Goal: Task Accomplishment & Management: Manage account settings

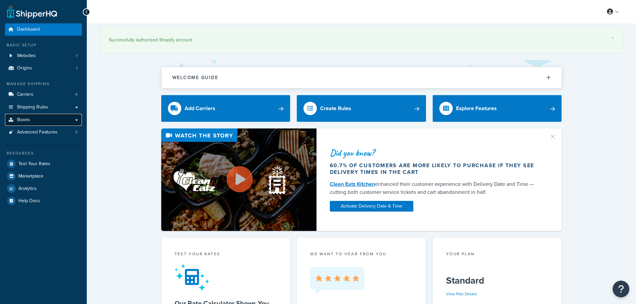
click at [28, 120] on span "Boxes" at bounding box center [23, 120] width 13 height 6
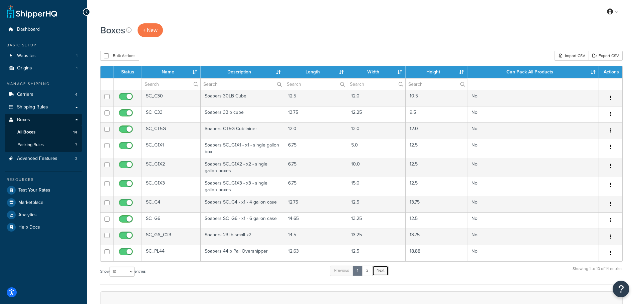
click at [384, 273] on link "Next" at bounding box center [380, 271] width 16 height 10
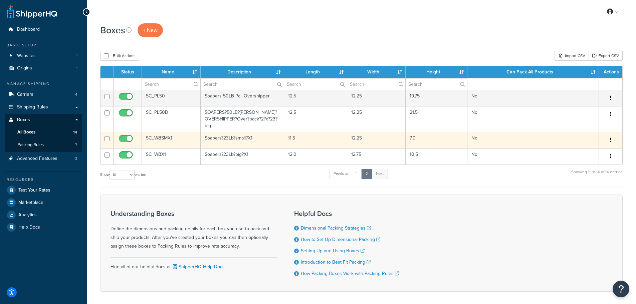
click at [609, 138] on button "button" at bounding box center [610, 140] width 9 height 11
click at [590, 150] on link "Edit" at bounding box center [588, 153] width 53 height 14
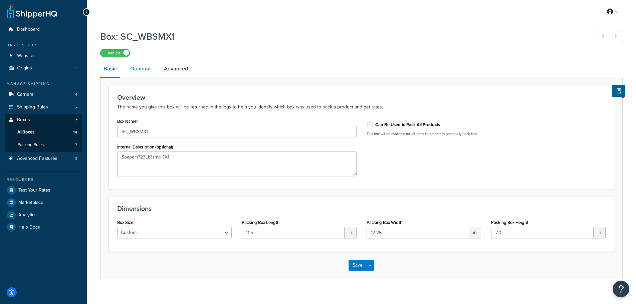
click at [137, 68] on link "Optional" at bounding box center [140, 69] width 27 height 16
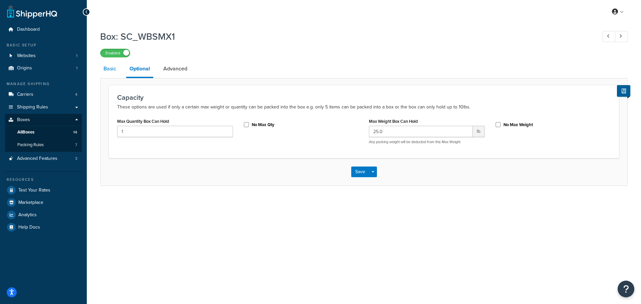
click at [103, 69] on link "Basic" at bounding box center [109, 69] width 19 height 16
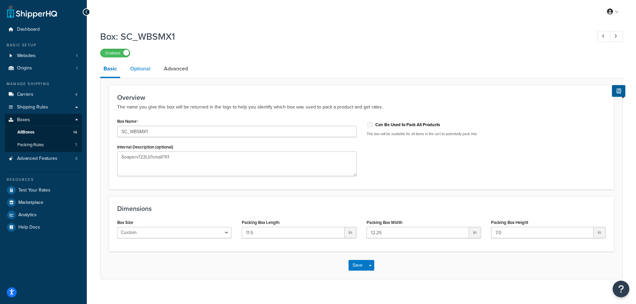
click at [136, 69] on link "Optional" at bounding box center [140, 69] width 27 height 16
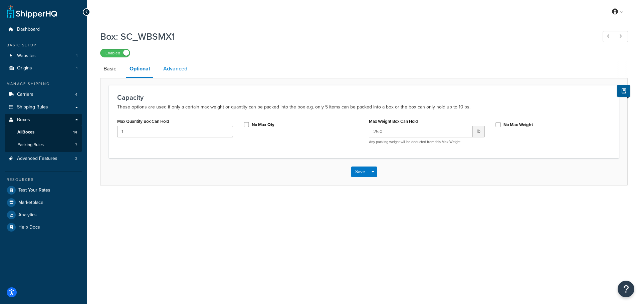
click at [179, 69] on link "Advanced" at bounding box center [175, 69] width 31 height 16
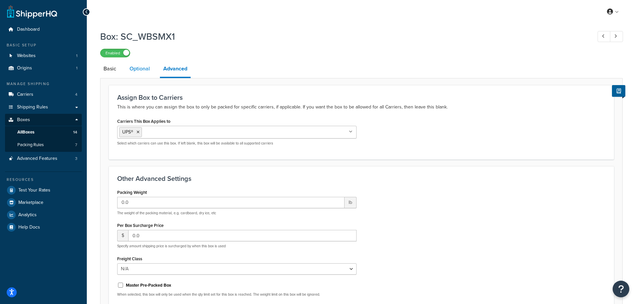
click at [140, 71] on link "Optional" at bounding box center [139, 69] width 27 height 16
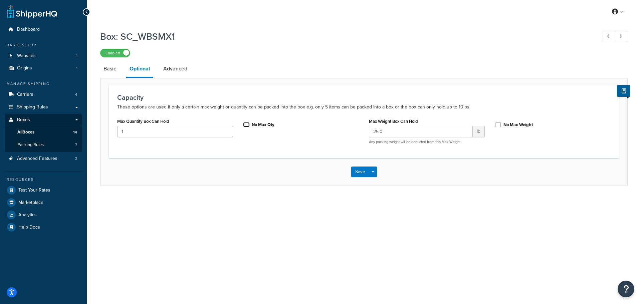
click at [249, 123] on input "No Max Qty" at bounding box center [246, 124] width 7 height 5
click at [246, 122] on input "No Max Qty" at bounding box center [246, 124] width 7 height 5
checkbox input "true"
click at [358, 172] on button "Save" at bounding box center [360, 172] width 18 height 11
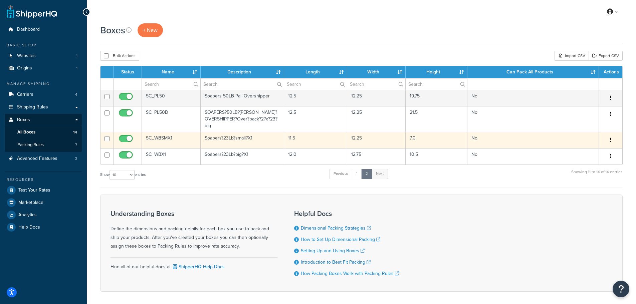
click at [613, 140] on button "button" at bounding box center [610, 140] width 9 height 11
click at [580, 155] on link "Edit" at bounding box center [588, 153] width 53 height 14
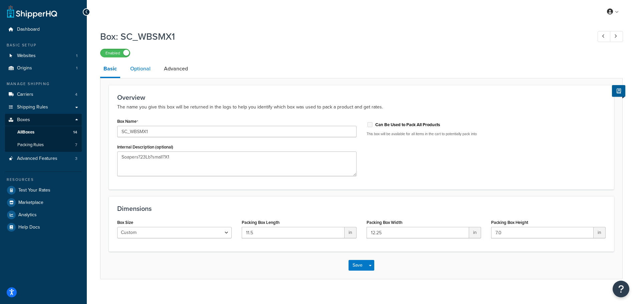
click at [151, 66] on link "Optional" at bounding box center [140, 69] width 27 height 16
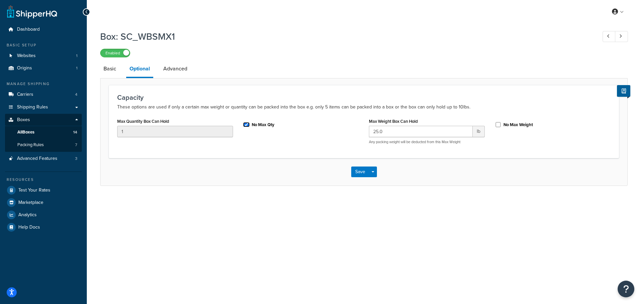
click at [247, 124] on input "No Max Qty" at bounding box center [246, 124] width 7 height 5
checkbox input "false"
click at [367, 172] on button "Save" at bounding box center [360, 172] width 18 height 11
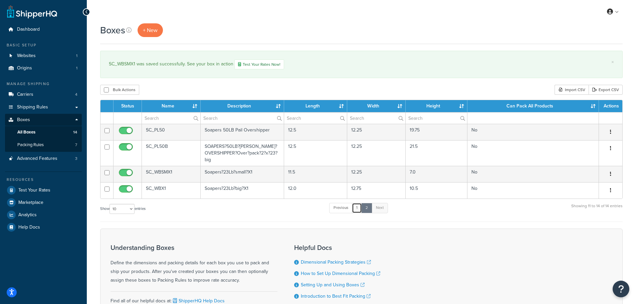
click at [358, 209] on link "1" at bounding box center [357, 208] width 10 height 10
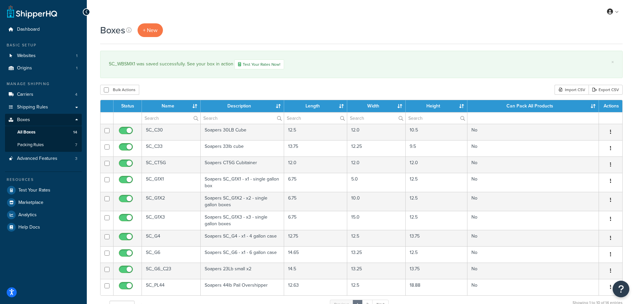
scroll to position [6, 0]
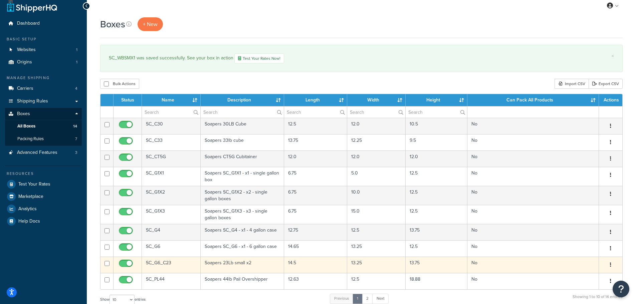
click at [610, 264] on icon "button" at bounding box center [610, 264] width 1 height 5
click at [580, 275] on link "Edit" at bounding box center [588, 278] width 53 height 14
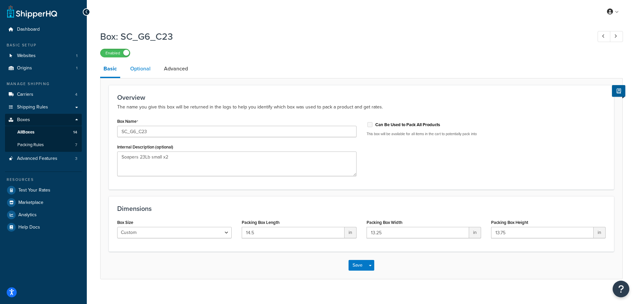
click at [149, 72] on link "Optional" at bounding box center [140, 69] width 27 height 16
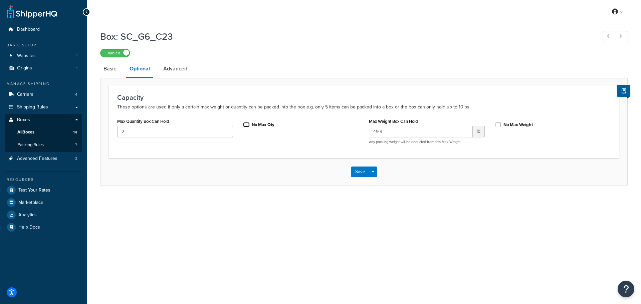
click at [247, 126] on input "No Max Qty" at bounding box center [246, 124] width 7 height 5
checkbox input "false"
click at [179, 72] on link "Advanced" at bounding box center [175, 69] width 31 height 16
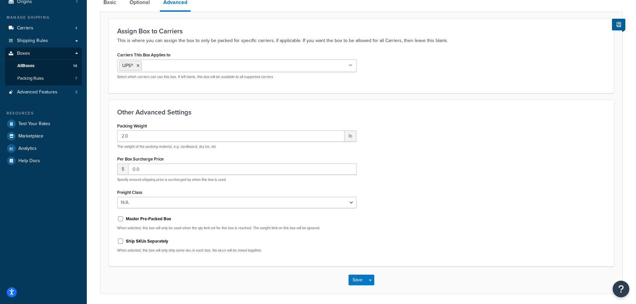
scroll to position [67, 0]
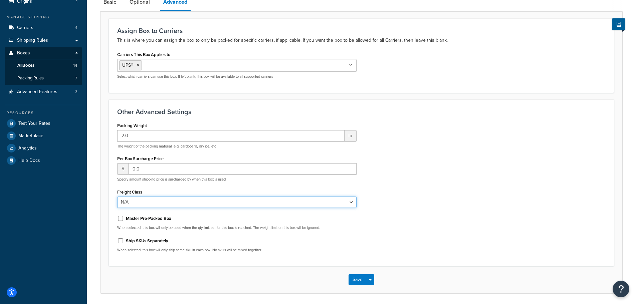
click at [167, 204] on select "N/A 50 55 60 65 70 77.5 85 92.5 100 110 125 150 175 200 250 300 400 500" at bounding box center [236, 202] width 239 height 11
select select "65"
click at [117, 197] on select "N/A 50 55 60 65 70 77.5 85 92.5 100 110 125 150 175 200 250 300 400 500" at bounding box center [236, 202] width 239 height 11
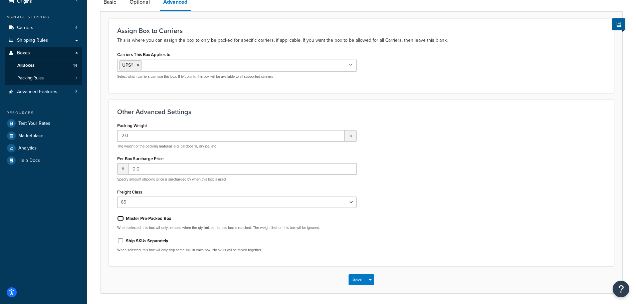
click at [121, 219] on input "Master Pre-Packed Box" at bounding box center [120, 218] width 7 height 5
checkbox input "true"
click at [363, 278] on button "Save" at bounding box center [358, 279] width 18 height 11
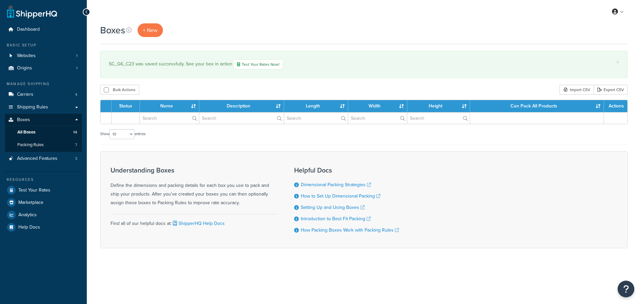
click at [143, 71] on div "× SC_G6_C23 was saved successfully. See your box in action Test Your Rates Now!" at bounding box center [364, 64] width 528 height 27
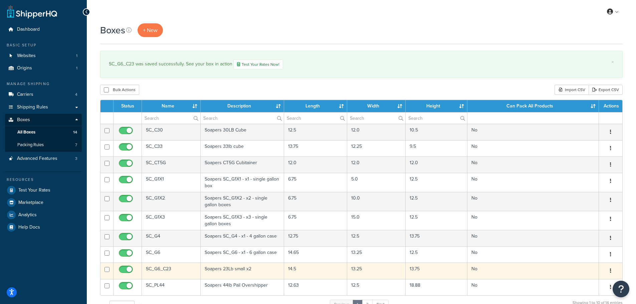
click at [610, 271] on icon "button" at bounding box center [610, 270] width 1 height 5
click at [575, 281] on link "Edit" at bounding box center [588, 284] width 53 height 14
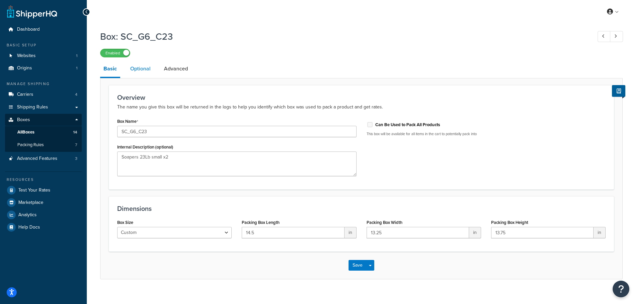
click at [144, 69] on link "Optional" at bounding box center [140, 69] width 27 height 16
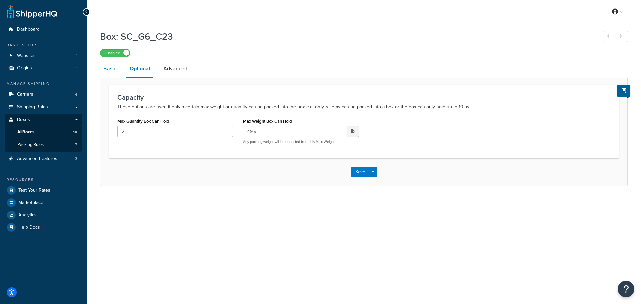
click at [114, 74] on link "Basic" at bounding box center [109, 69] width 19 height 16
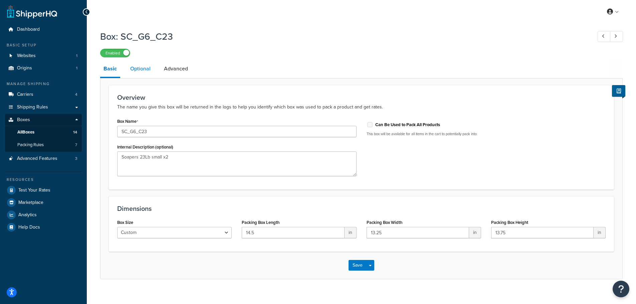
click at [133, 71] on link "Optional" at bounding box center [140, 69] width 27 height 16
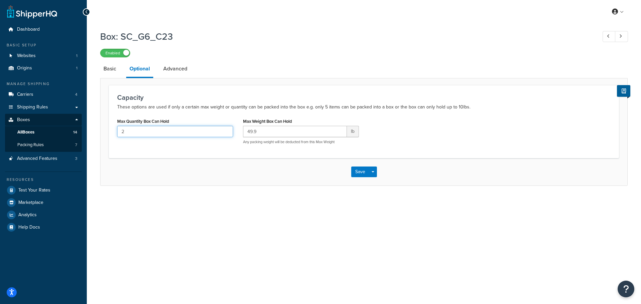
click at [157, 130] on input "2" at bounding box center [175, 131] width 116 height 11
click at [173, 125] on div "Max Quantity Box Can Hold 2" at bounding box center [175, 127] width 116 height 21
click at [364, 173] on button "Save" at bounding box center [360, 172] width 18 height 11
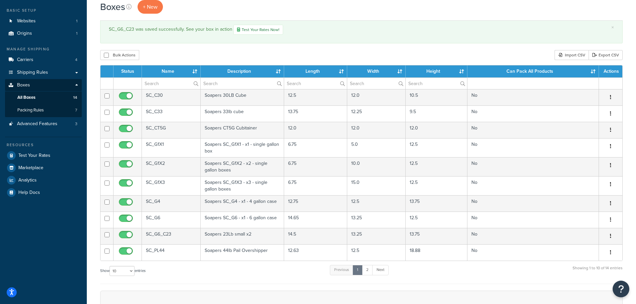
scroll to position [67, 0]
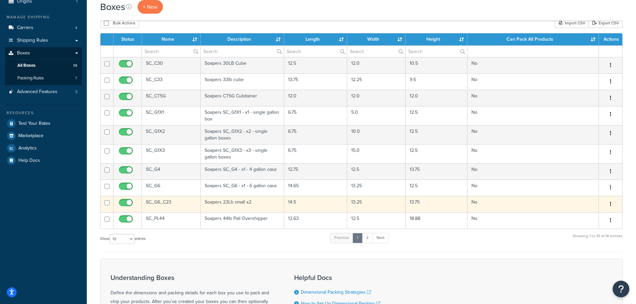
click at [613, 203] on button "button" at bounding box center [610, 204] width 9 height 11
click at [582, 218] on link "Edit" at bounding box center [588, 217] width 53 height 14
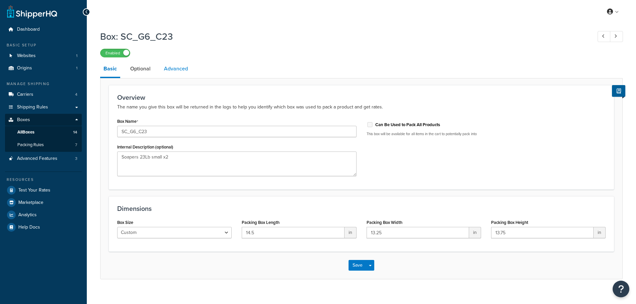
click at [178, 69] on link "Advanced" at bounding box center [176, 69] width 31 height 16
select select "65"
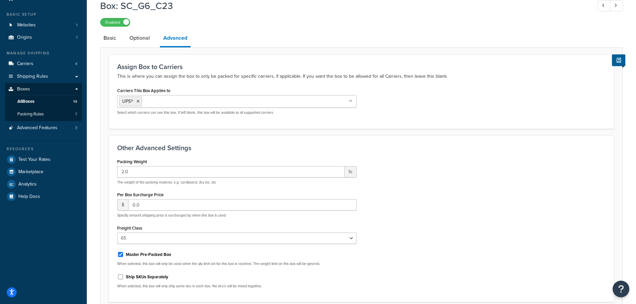
scroll to position [67, 0]
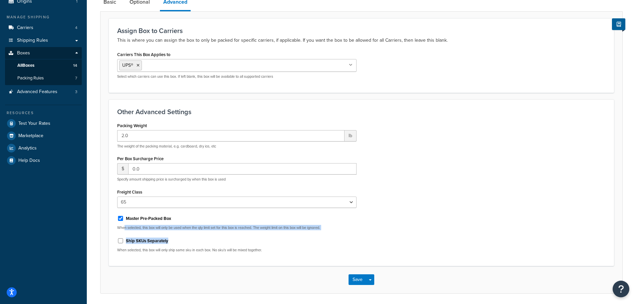
drag, startPoint x: 126, startPoint y: 227, endPoint x: 314, endPoint y: 232, distance: 188.7
click at [314, 232] on div "Packing Weight 2.0 lb The weight of the packing material, e.g. cardboard, dry i…" at bounding box center [236, 189] width 249 height 137
click at [275, 230] on div "Packing Weight 2.0 lb The weight of the packing material, e.g. cardboard, dry i…" at bounding box center [236, 189] width 249 height 137
click at [355, 277] on button "Save" at bounding box center [358, 279] width 18 height 11
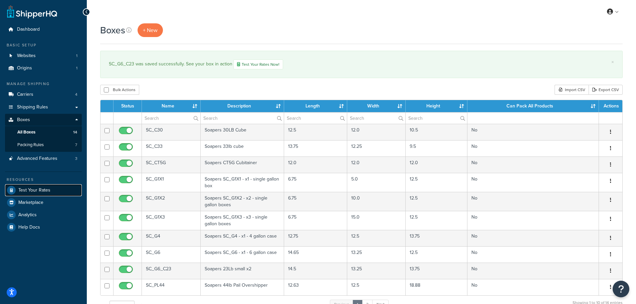
click at [19, 193] on span "Test Your Rates" at bounding box center [34, 191] width 32 height 6
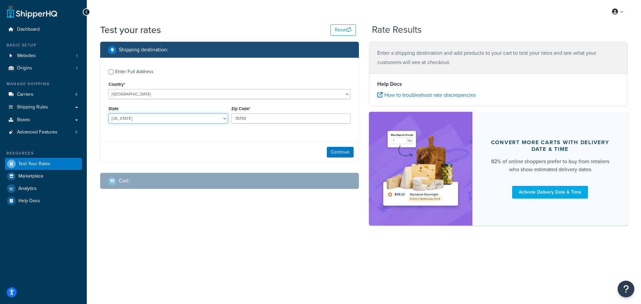
click at [159, 116] on select "[US_STATE] [US_STATE] [US_STATE] [US_STATE] [US_STATE] Armed Forces Americas Ar…" at bounding box center [169, 119] width 120 height 10
select select "IL"
click at [109, 114] on select "[US_STATE] [US_STATE] [US_STATE] [US_STATE] [US_STATE] Armed Forces Americas Ar…" at bounding box center [169, 119] width 120 height 10
click at [253, 112] on div "Zip Code* 78759" at bounding box center [291, 113] width 120 height 19
drag, startPoint x: 251, startPoint y: 116, endPoint x: 229, endPoint y: 119, distance: 22.2
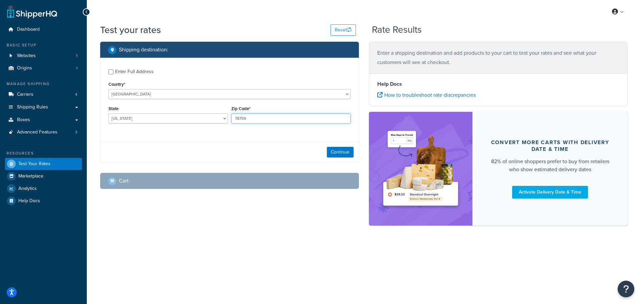
click at [244, 118] on input "78759" at bounding box center [291, 119] width 120 height 10
type input "7"
type input "60616"
click at [340, 157] on button "Continue" at bounding box center [340, 152] width 27 height 11
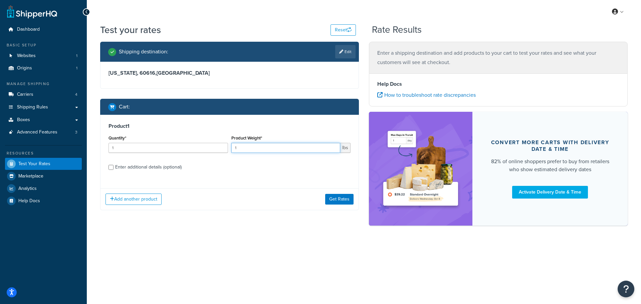
drag, startPoint x: 293, startPoint y: 147, endPoint x: 208, endPoint y: 149, distance: 85.8
click at [208, 149] on div "Quantity* 1 Product Weight* 1 lbs" at bounding box center [229, 146] width 245 height 24
type input "23"
drag, startPoint x: 217, startPoint y: 148, endPoint x: 90, endPoint y: 160, distance: 127.4
click at [90, 160] on div "Test your rates Reset Rate Results Shipping destination : Edit Illinois, 60616 …" at bounding box center [364, 136] width 554 height 226
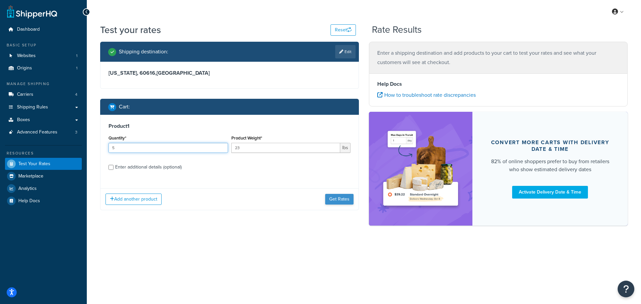
type input "5"
click at [333, 202] on button "Get Rates" at bounding box center [339, 199] width 28 height 11
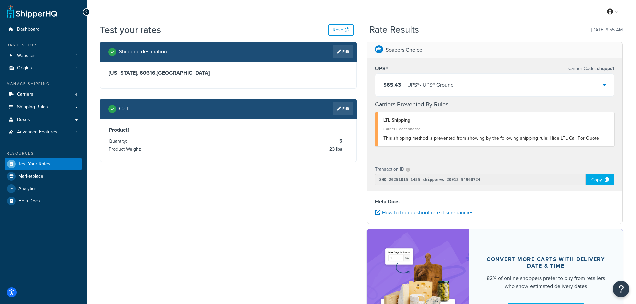
click at [601, 83] on div "$65.43 UPS® - UPS® Ground" at bounding box center [494, 85] width 239 height 23
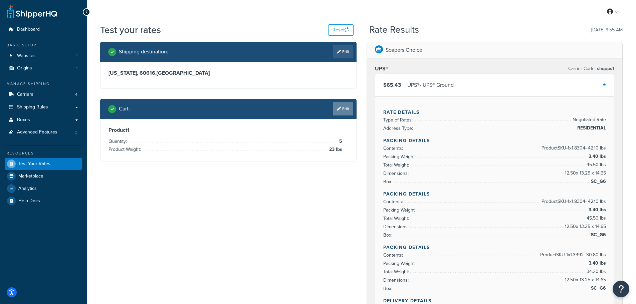
click at [345, 110] on link "Edit" at bounding box center [343, 108] width 20 height 13
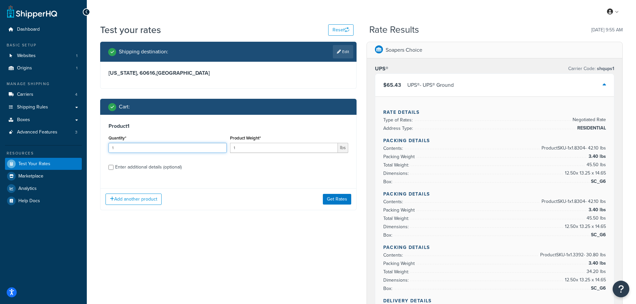
drag, startPoint x: 172, startPoint y: 144, endPoint x: 68, endPoint y: 147, distance: 103.9
type input "6"
type input "5"
drag, startPoint x: 260, startPoint y: 147, endPoint x: 211, endPoint y: 149, distance: 48.8
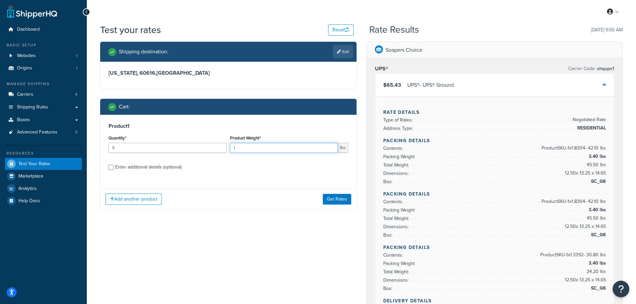
click at [211, 149] on div "Quantity* 5 Product Weight* 1 lbs" at bounding box center [228, 146] width 243 height 24
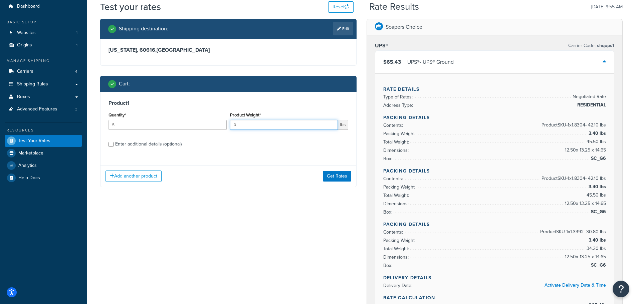
scroll to position [33, 0]
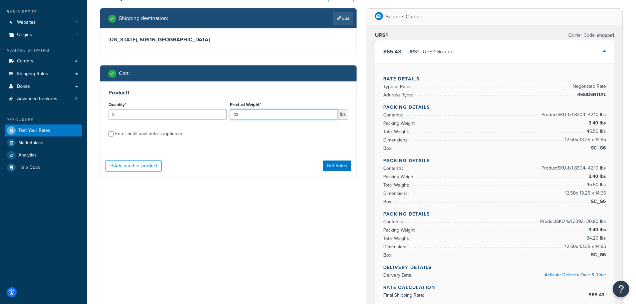
type input "0"
type input "23"
click at [175, 130] on div "Enter additional details (optional)" at bounding box center [148, 133] width 66 height 9
click at [114, 132] on input "Enter additional details (optional)" at bounding box center [111, 134] width 5 height 5
checkbox input "true"
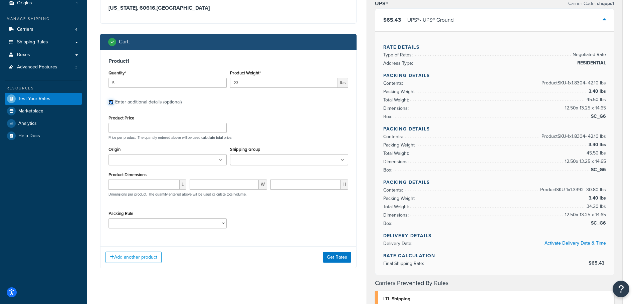
scroll to position [67, 0]
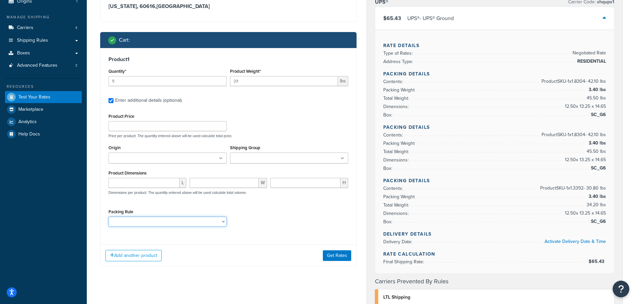
click at [138, 218] on select "Pack ALL G6 SC_1_7_8_10_LB SC_23 SC_30 SC_33 SC_CT5G SC_PL44" at bounding box center [168, 222] width 118 height 10
select select "86702"
click at [109, 217] on select "Pack ALL G6 SC_1_7_8_10_LB SC_23 SC_30 SC_33 SC_CT5G SC_PL44" at bounding box center [168, 222] width 118 height 10
click at [333, 253] on button "Get Rates" at bounding box center [337, 255] width 28 height 11
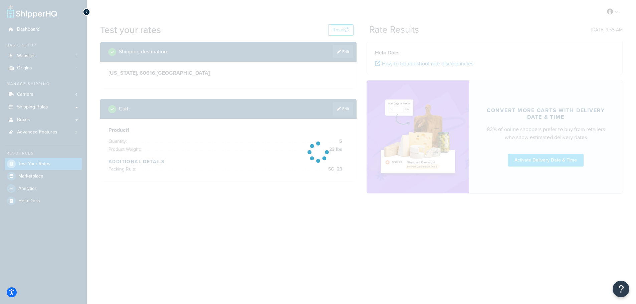
scroll to position [0, 0]
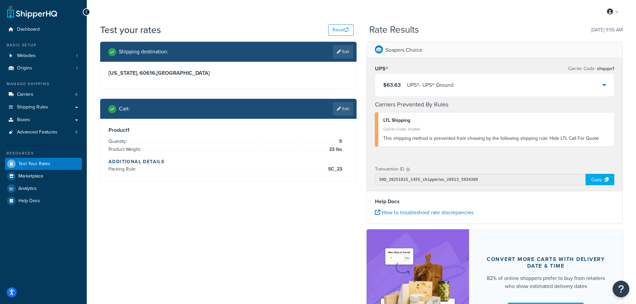
click at [445, 88] on div "UPS® - UPS® Ground" at bounding box center [430, 84] width 46 height 9
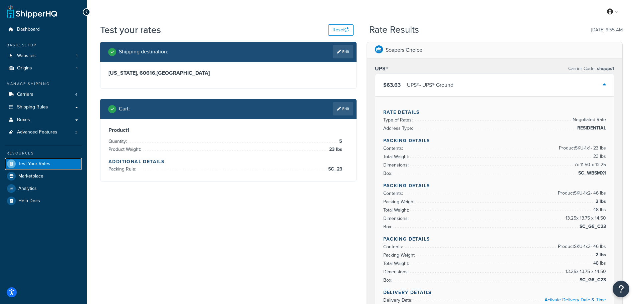
click at [28, 166] on span "Test Your Rates" at bounding box center [34, 164] width 32 height 6
click at [19, 164] on span "Test Your Rates" at bounding box center [34, 164] width 32 height 6
click at [344, 111] on link "Edit" at bounding box center [343, 108] width 20 height 13
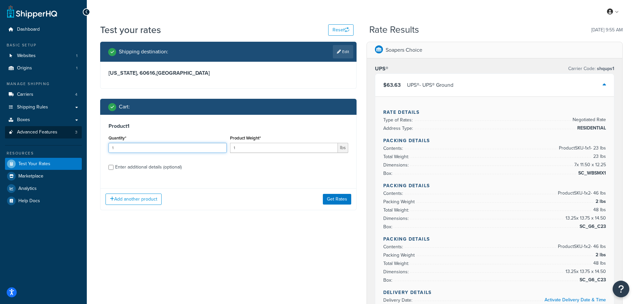
drag, startPoint x: 210, startPoint y: 151, endPoint x: 61, endPoint y: 133, distance: 149.9
click at [61, 133] on div "Dashboard Basic Setup Websites 1 Origins 1 Manage Shipping Carriers 4 Shipping …" at bounding box center [318, 309] width 636 height 618
type input "3"
drag, startPoint x: 237, startPoint y: 148, endPoint x: 216, endPoint y: 148, distance: 20.4
click at [216, 148] on div "Quantity* 3 Product Weight* 1 lbs" at bounding box center [228, 146] width 243 height 24
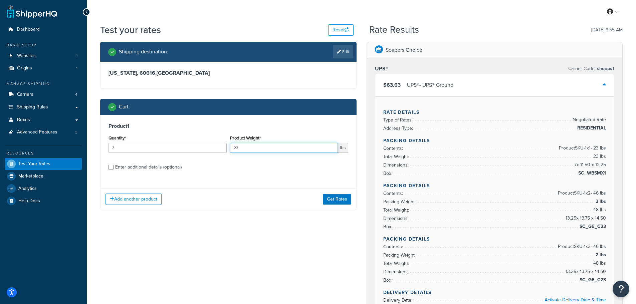
type input "23"
click at [161, 172] on div "Enter additional details (optional)" at bounding box center [148, 167] width 66 height 9
click at [114, 170] on input "Enter additional details (optional)" at bounding box center [111, 167] width 5 height 5
checkbox input "true"
select select "86702"
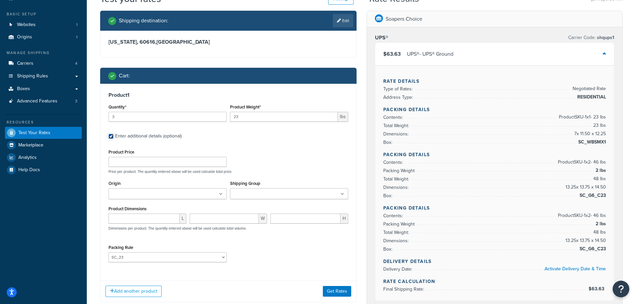
scroll to position [67, 0]
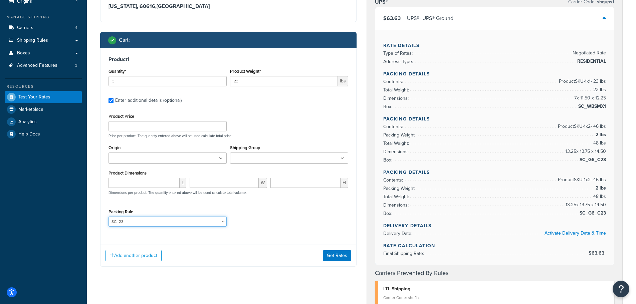
click at [137, 220] on select "Pack ALL G6 SC_1_7_8_10_LB SC_23 SC_30 SC_33 SC_CT5G SC_PL44" at bounding box center [168, 222] width 118 height 10
click at [335, 252] on button "Get Rates" at bounding box center [337, 255] width 28 height 11
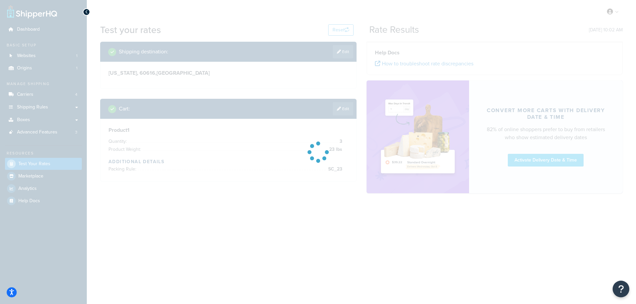
scroll to position [0, 0]
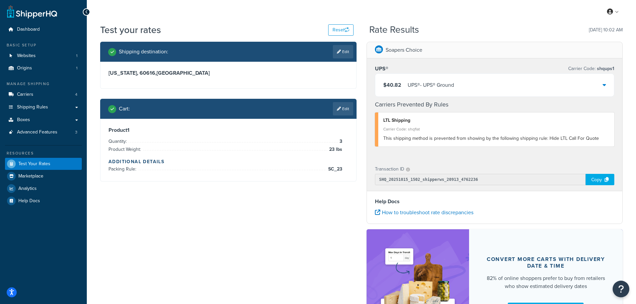
click at [602, 82] on div "$40.82 UPS® - UPS® Ground" at bounding box center [494, 85] width 239 height 23
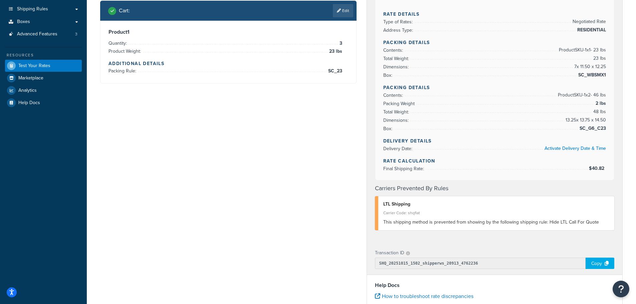
scroll to position [100, 0]
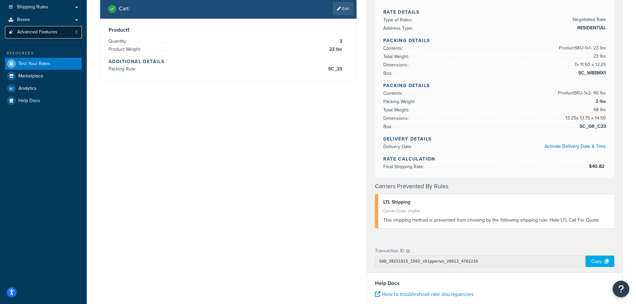
click at [32, 29] on span "Advanced Features" at bounding box center [37, 32] width 40 height 6
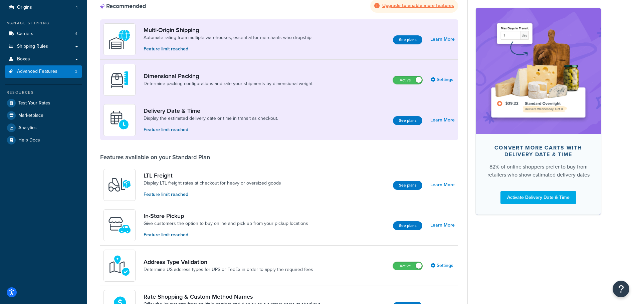
scroll to position [67, 0]
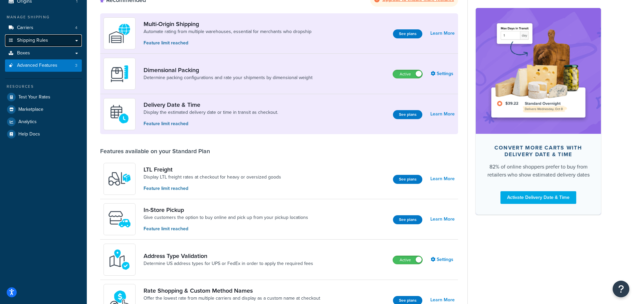
click at [23, 44] on link "Shipping Rules" at bounding box center [43, 40] width 77 height 12
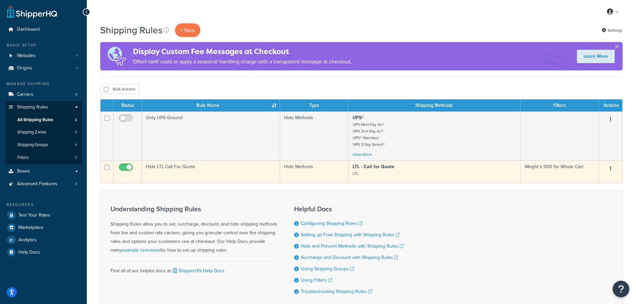
click at [610, 170] on icon "button" at bounding box center [610, 168] width 1 height 5
click at [584, 185] on link "Edit" at bounding box center [588, 182] width 53 height 14
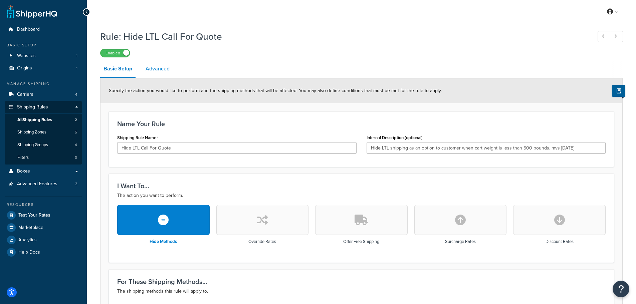
click at [152, 67] on link "Advanced" at bounding box center [157, 69] width 31 height 16
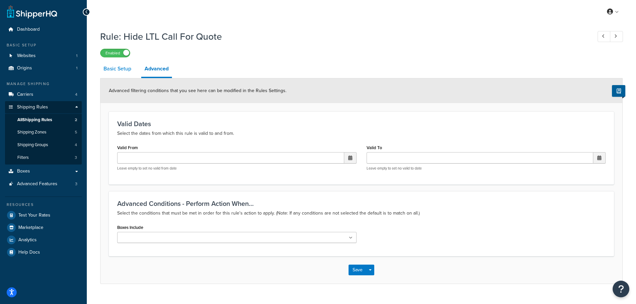
click at [126, 63] on link "Basic Setup" at bounding box center [117, 69] width 34 height 16
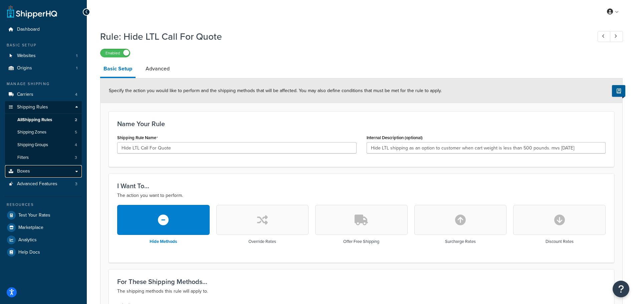
click at [27, 171] on span "Boxes" at bounding box center [23, 172] width 13 height 6
click at [46, 32] on link "Dashboard" at bounding box center [43, 29] width 77 height 12
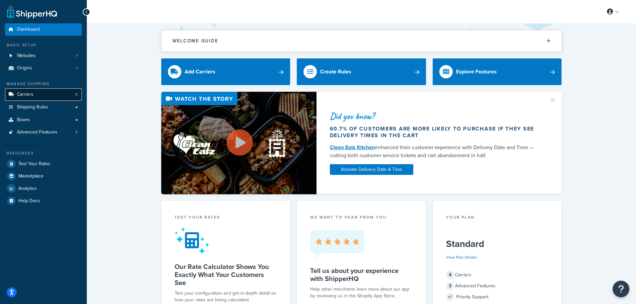
click at [22, 97] on span "Carriers" at bounding box center [25, 95] width 16 height 6
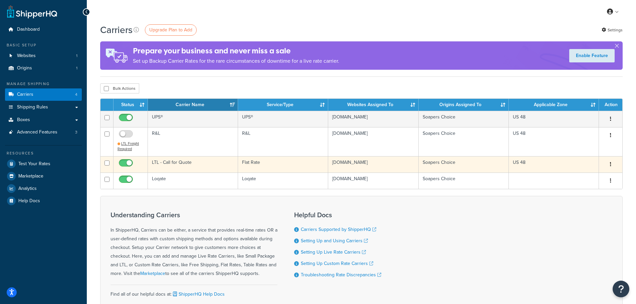
click at [618, 162] on div "Edit [GEOGRAPHIC_DATA]" at bounding box center [610, 164] width 15 height 11
click at [609, 165] on button "button" at bounding box center [610, 164] width 9 height 11
click at [588, 174] on link "Edit" at bounding box center [583, 178] width 53 height 14
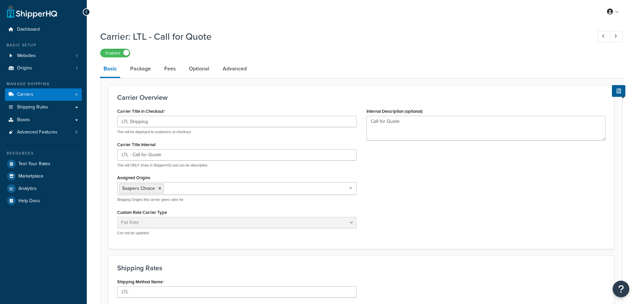
select select "flat"
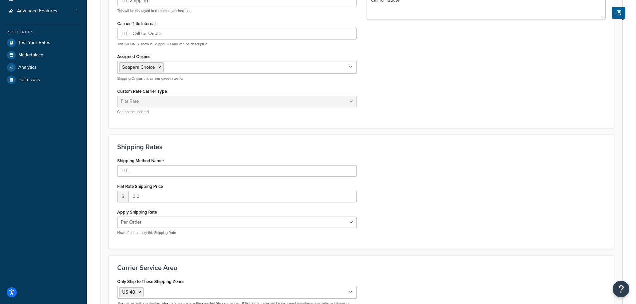
scroll to position [3, 0]
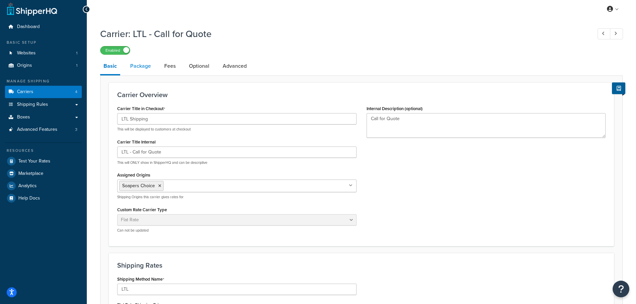
click at [132, 64] on link "Package" at bounding box center [140, 66] width 27 height 16
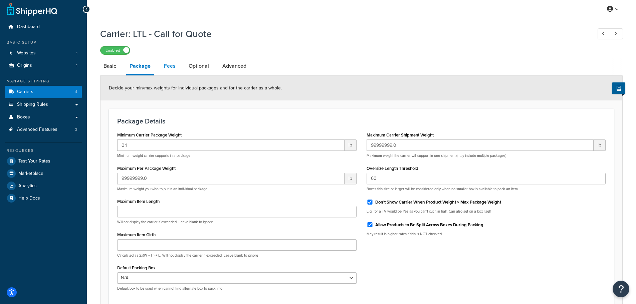
click at [167, 65] on link "Fees" at bounding box center [170, 66] width 18 height 16
select select "AFTER"
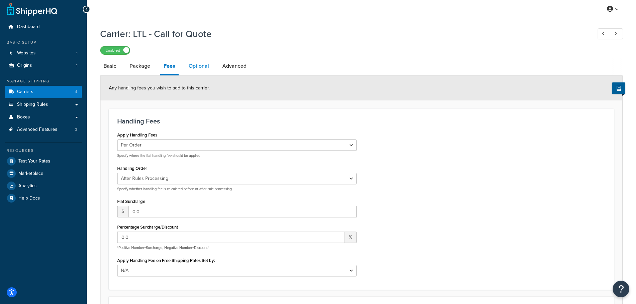
click at [201, 64] on link "Optional" at bounding box center [198, 66] width 27 height 16
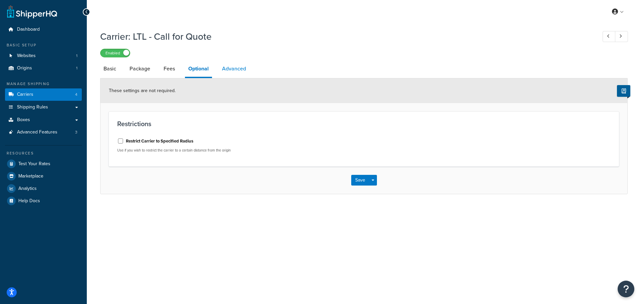
click at [237, 68] on link "Advanced" at bounding box center [234, 69] width 31 height 16
select select "false"
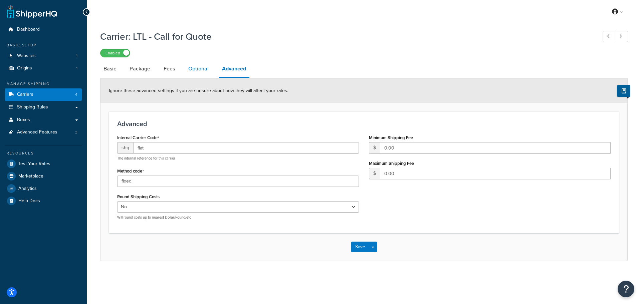
click at [205, 74] on link "Optional" at bounding box center [198, 69] width 27 height 16
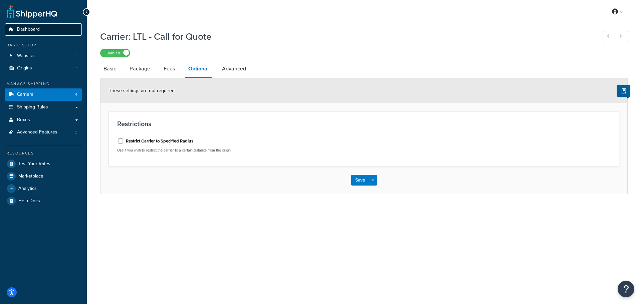
click at [34, 30] on span "Dashboard" at bounding box center [28, 30] width 23 height 6
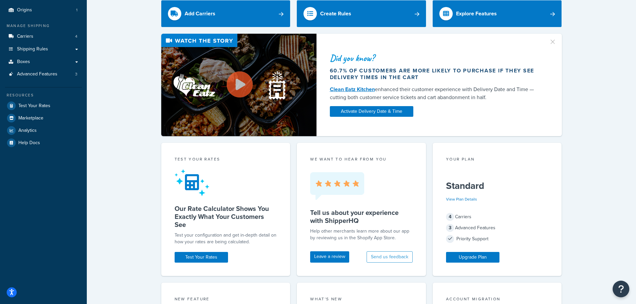
scroll to position [67, 0]
